Goal: Navigation & Orientation: Find specific page/section

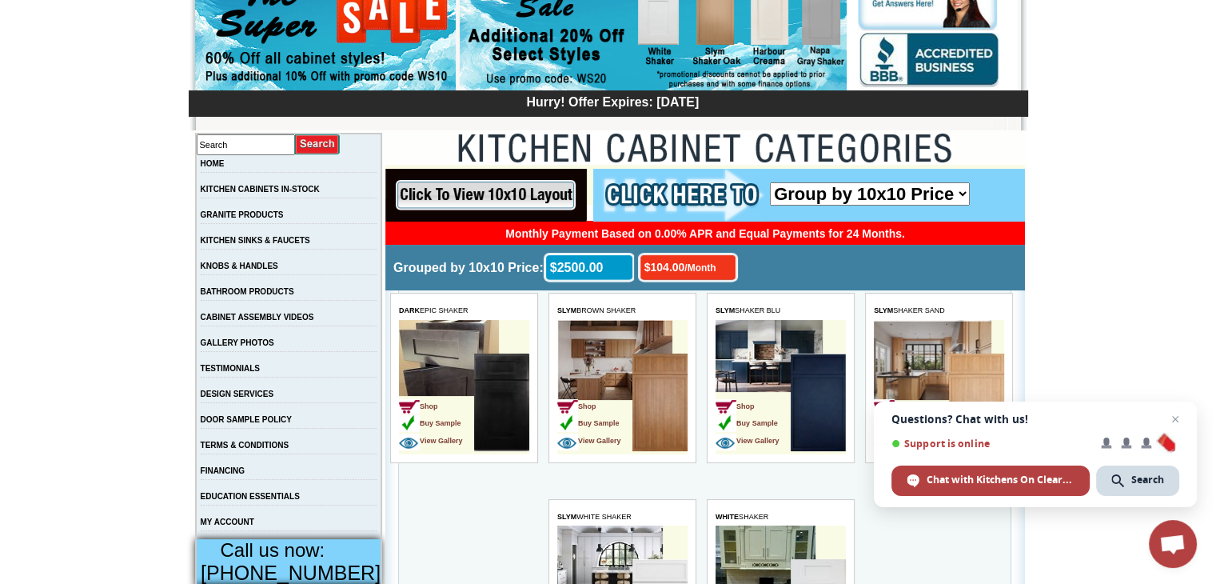
scroll to position [180, 0]
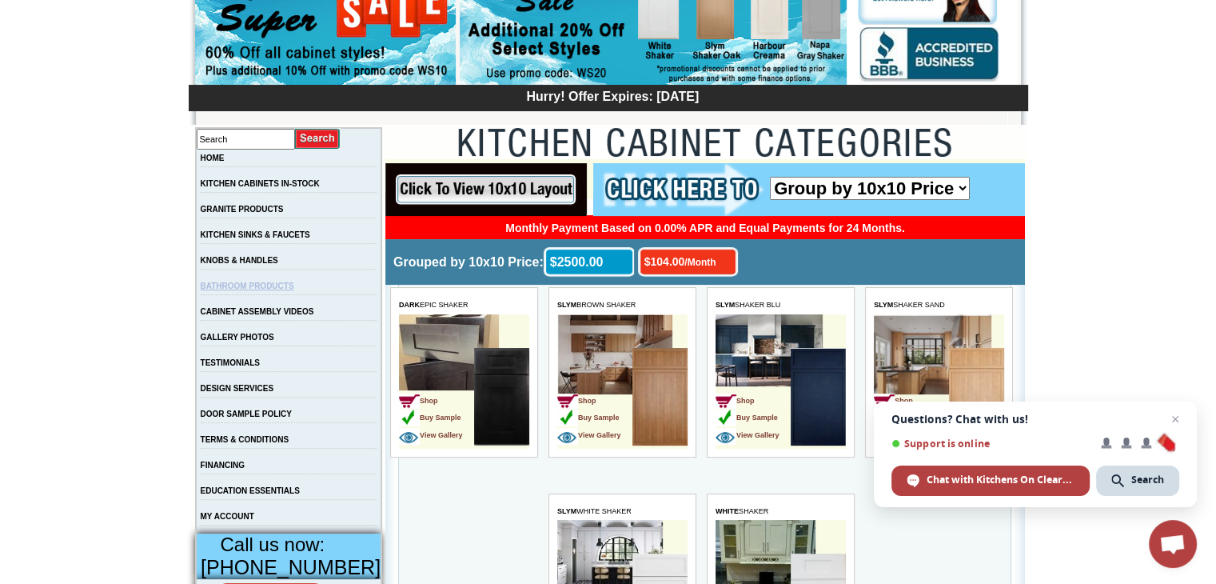
click at [246, 290] on link "BATHROOM PRODUCTS" at bounding box center [248, 286] width 94 height 9
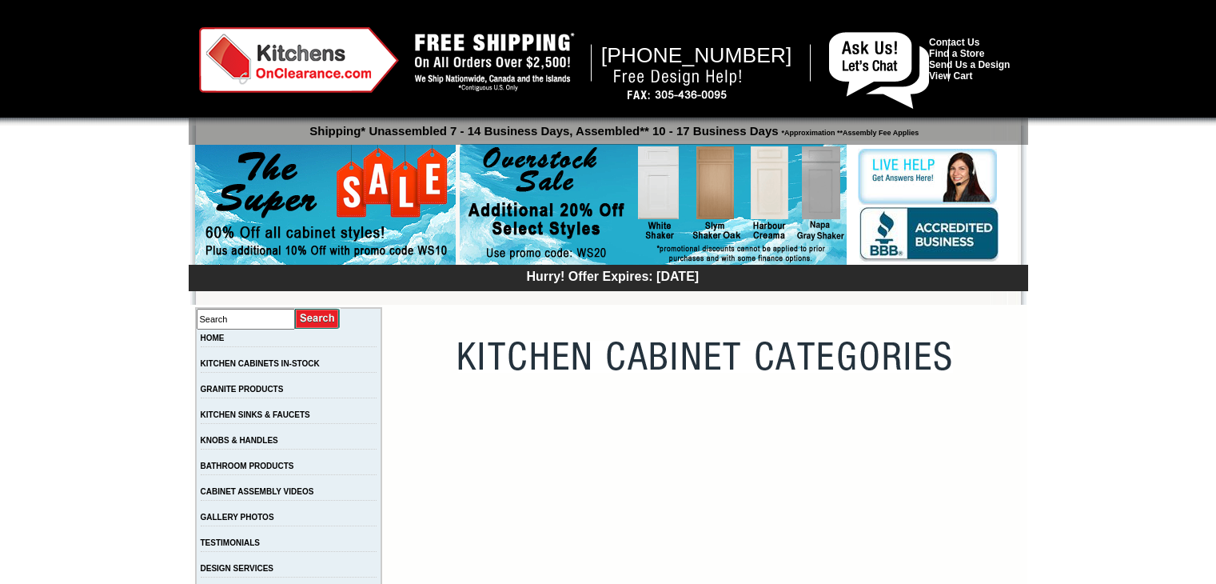
scroll to position [180, 0]
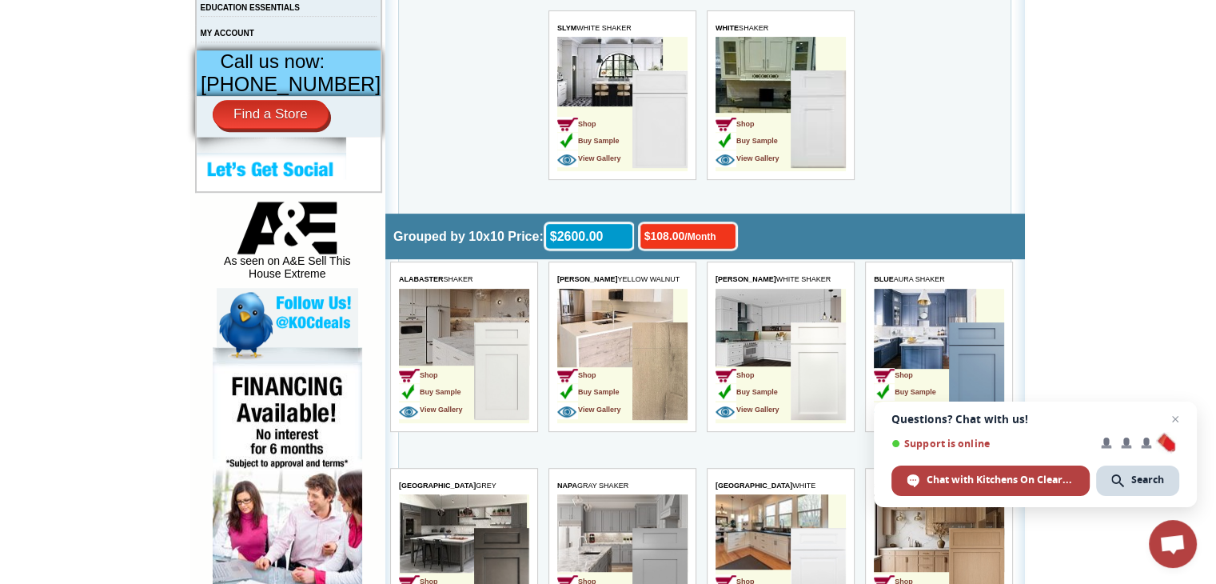
scroll to position [666, 0]
